Goal: Use online tool/utility: Use online tool/utility

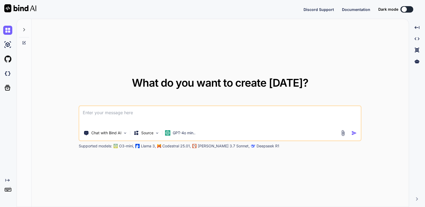
click at [411, 8] on button at bounding box center [407, 9] width 13 height 6
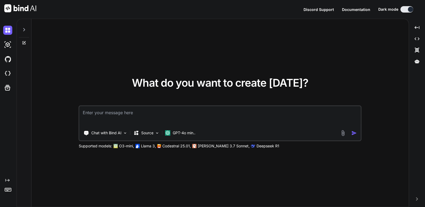
click at [8, 180] on icon at bounding box center [7, 180] width 4 height 3
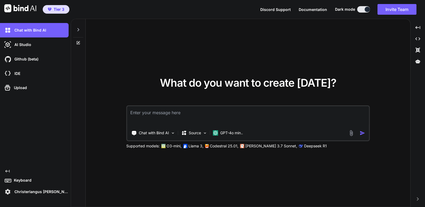
click at [15, 193] on p "Christerlangus [PERSON_NAME]" at bounding box center [40, 191] width 56 height 5
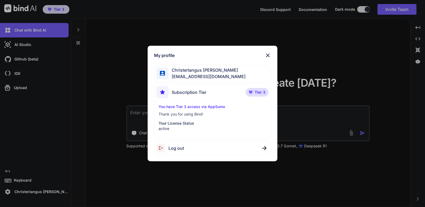
click at [269, 56] on img at bounding box center [268, 55] width 6 height 6
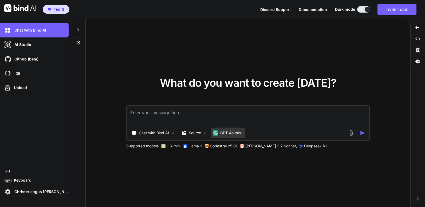
click at [231, 130] on div "GPT-4o min.." at bounding box center [228, 132] width 34 height 11
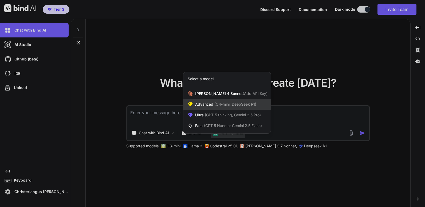
click at [235, 104] on span "(O4-mini, DeepSeek R1)" at bounding box center [234, 104] width 43 height 5
type textarea "x"
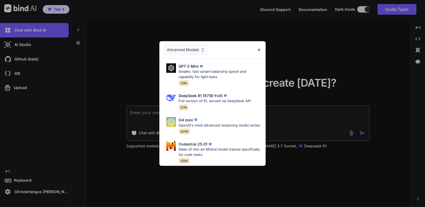
click at [172, 44] on div "Advanced Models" at bounding box center [186, 50] width 45 height 12
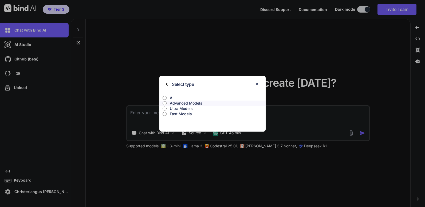
click at [183, 108] on p "Ultra Models" at bounding box center [218, 108] width 96 height 5
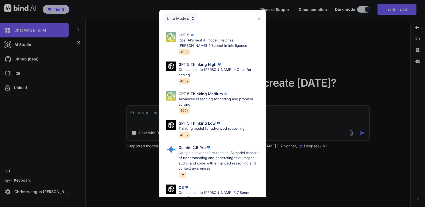
click at [172, 17] on div "Ultra Models" at bounding box center [181, 19] width 35 height 12
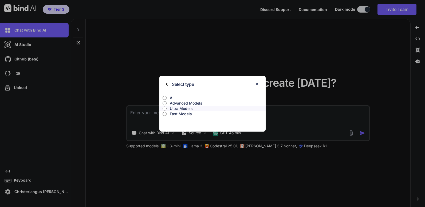
click at [182, 114] on p "Fast Models" at bounding box center [218, 113] width 96 height 5
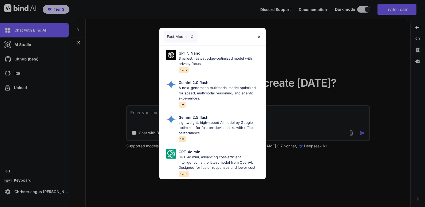
click at [259, 34] on img at bounding box center [259, 36] width 5 height 5
